Goal: Transaction & Acquisition: Obtain resource

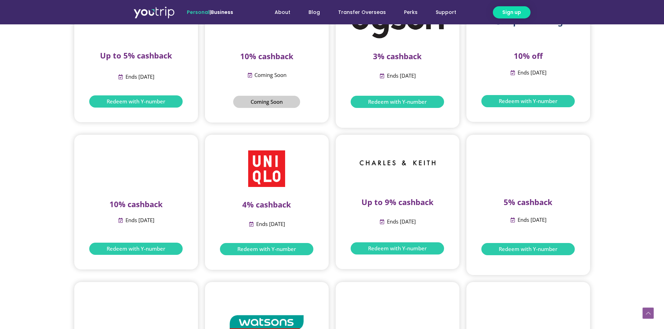
scroll to position [669, 0]
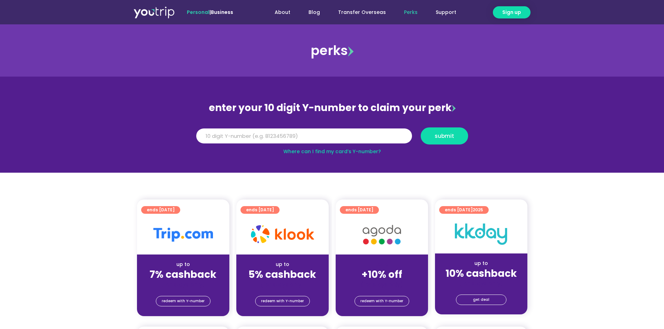
scroll to position [14, 0]
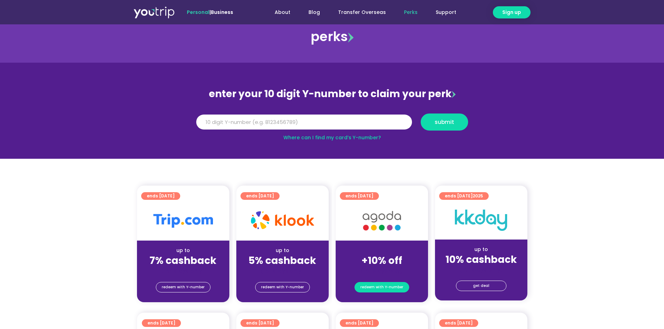
click at [365, 288] on span "redeem with Y-number" at bounding box center [381, 288] width 43 height 10
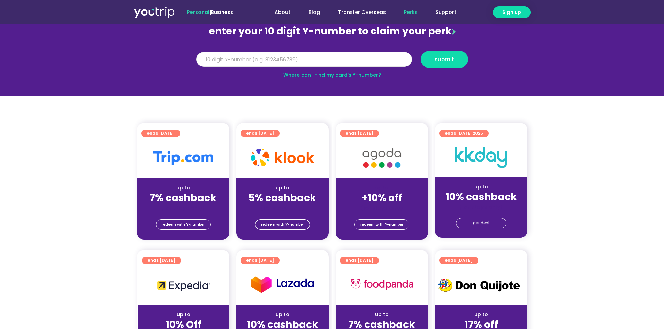
click at [244, 62] on input "Y Number" at bounding box center [304, 59] width 216 height 15
click at [367, 73] on link "Where can I find my card’s Y-number?" at bounding box center [332, 74] width 98 height 7
click at [218, 62] on input "Y Number" at bounding box center [304, 59] width 216 height 15
type input "8140568017"
click at [436, 62] on span "submit" at bounding box center [445, 59] width 20 height 5
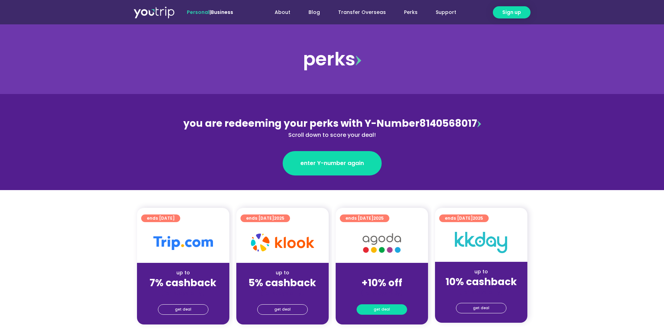
click at [378, 313] on span "get deal" at bounding box center [382, 310] width 16 height 10
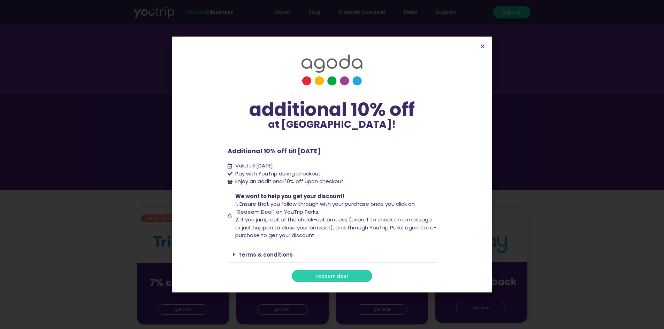
click at [340, 279] on span "redeem deal" at bounding box center [332, 276] width 32 height 5
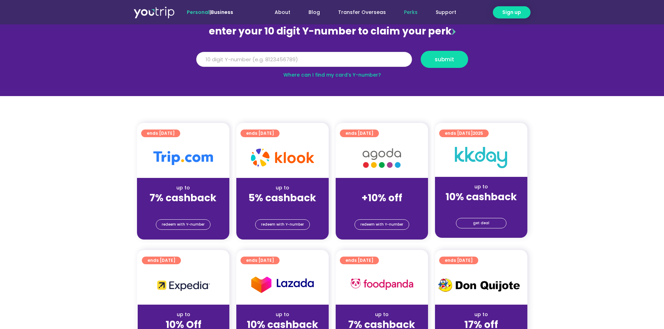
click at [267, 60] on input "Y Number" at bounding box center [304, 59] width 216 height 15
type input "8140568017"
click at [436, 68] on button "submit" at bounding box center [444, 59] width 47 height 17
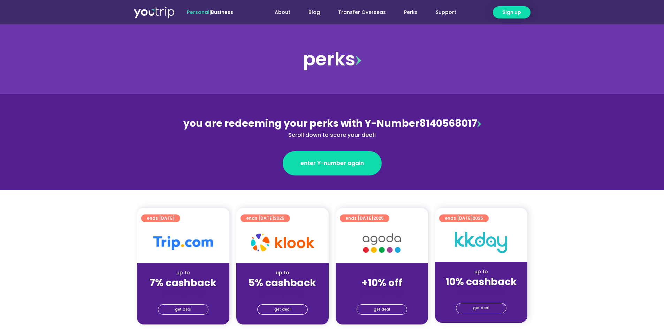
click at [84, 294] on section "ends [DATE] up to 7% cashback (for stays only) get deal ends [DATE] up to 5% ca…" at bounding box center [332, 270] width 664 height 125
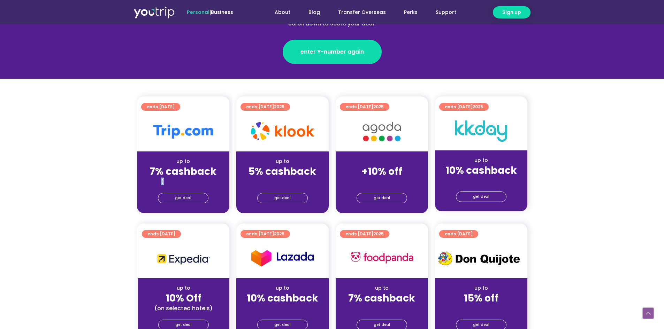
scroll to position [125, 0]
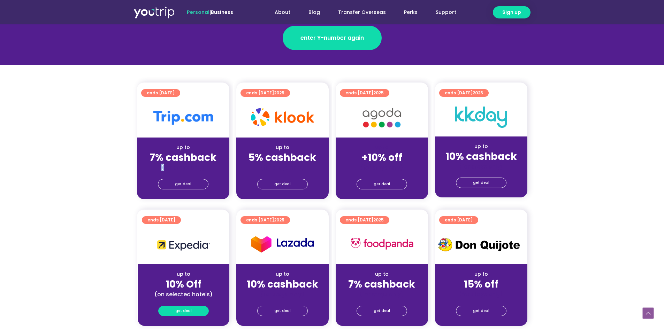
click at [174, 309] on link "get deal" at bounding box center [183, 311] width 51 height 10
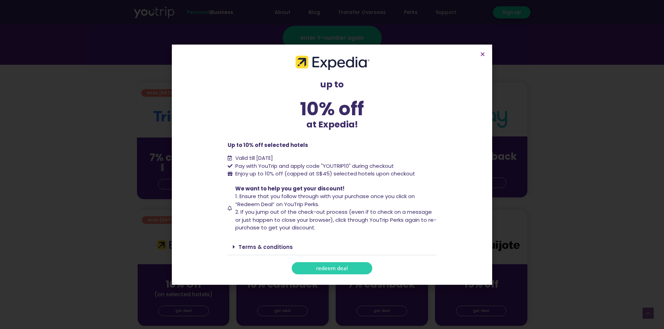
click at [322, 269] on span "redeem deal" at bounding box center [332, 268] width 32 height 5
